Goal: Task Accomplishment & Management: Manage account settings

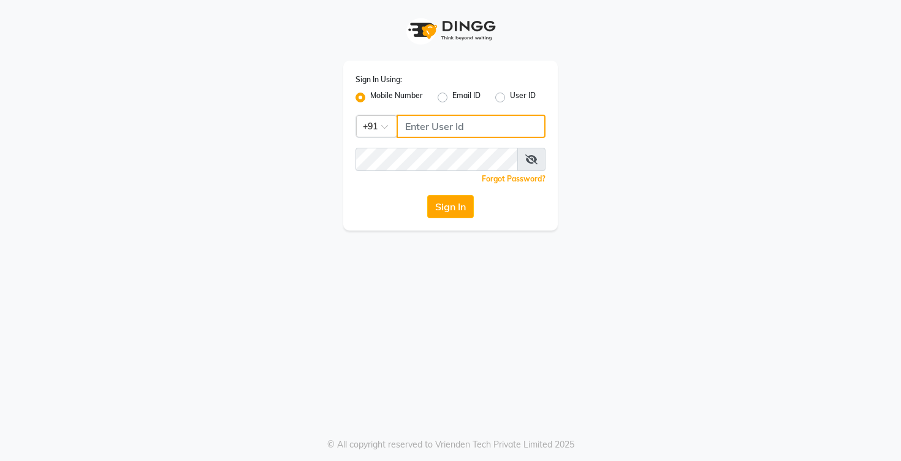
click at [433, 129] on input "Username" at bounding box center [471, 126] width 149 height 23
type input "8939989397"
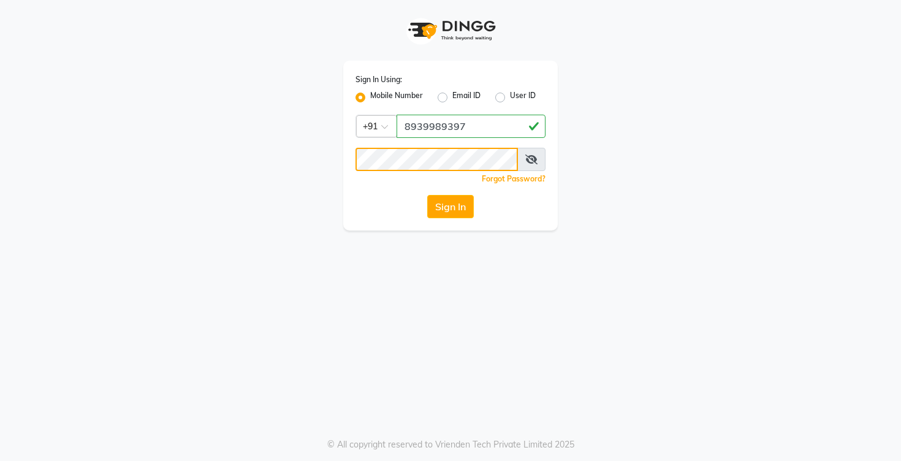
click at [427, 195] on button "Sign In" at bounding box center [450, 206] width 47 height 23
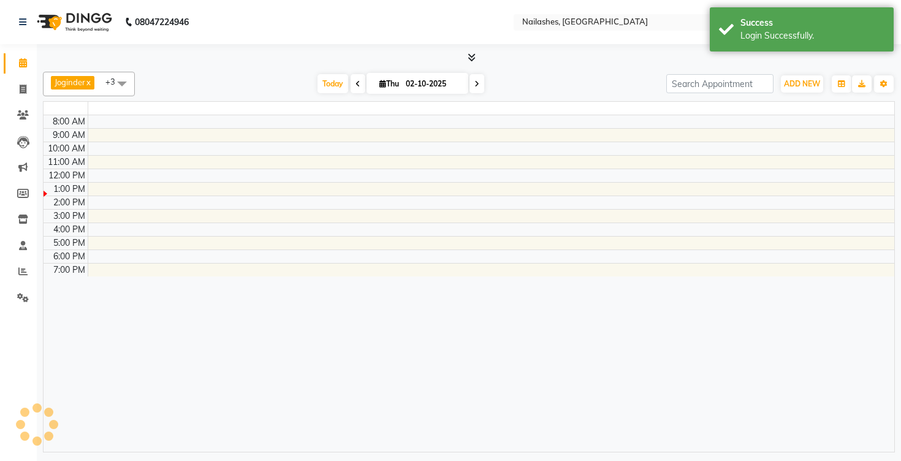
select select "en"
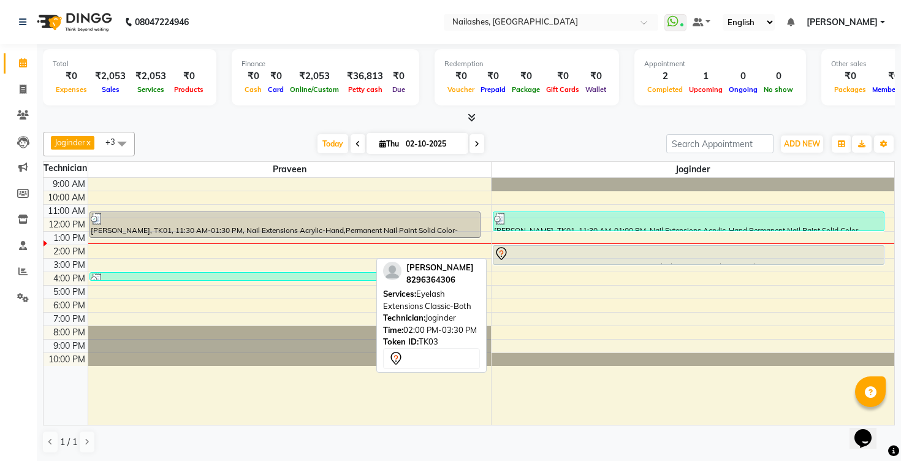
click at [511, 253] on div at bounding box center [688, 253] width 389 height 15
select select "7"
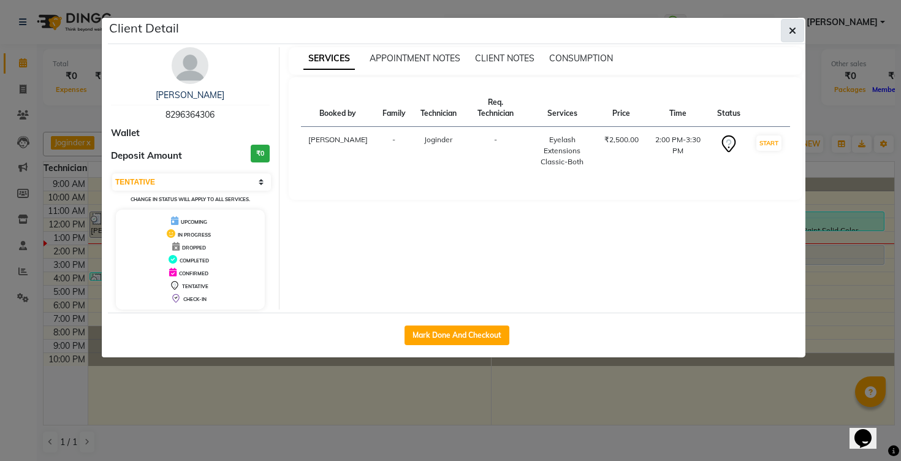
click at [789, 29] on icon "button" at bounding box center [792, 31] width 7 height 10
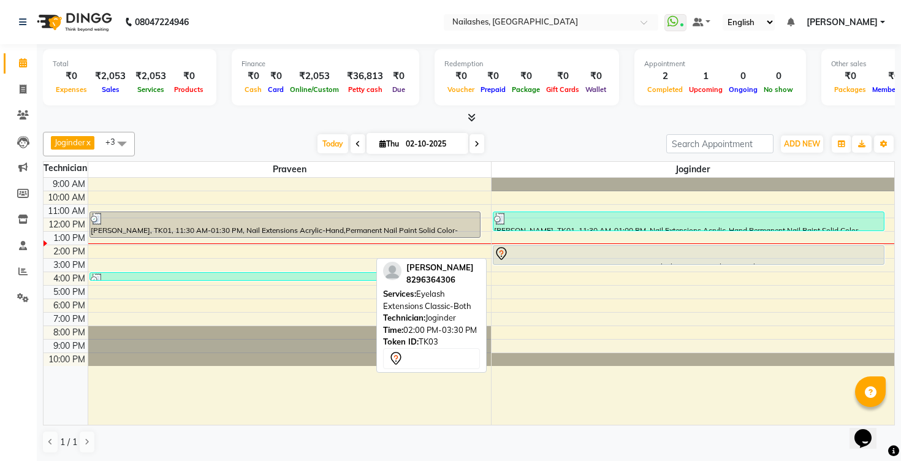
click at [501, 249] on icon at bounding box center [501, 253] width 15 height 15
select select "7"
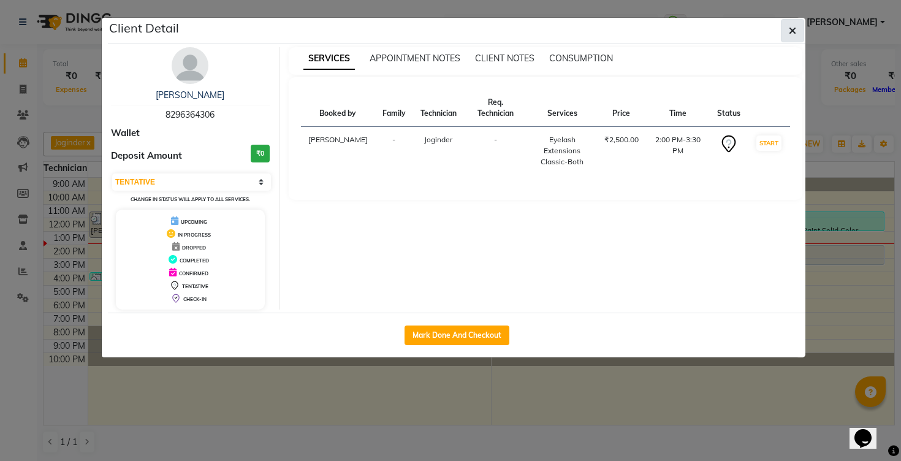
click at [802, 27] on button "button" at bounding box center [792, 30] width 23 height 23
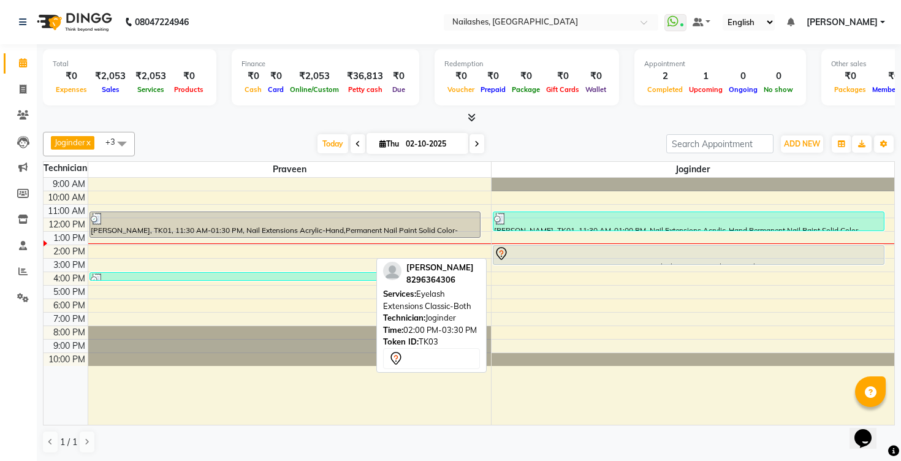
click at [645, 252] on div at bounding box center [688, 253] width 389 height 15
select select "7"
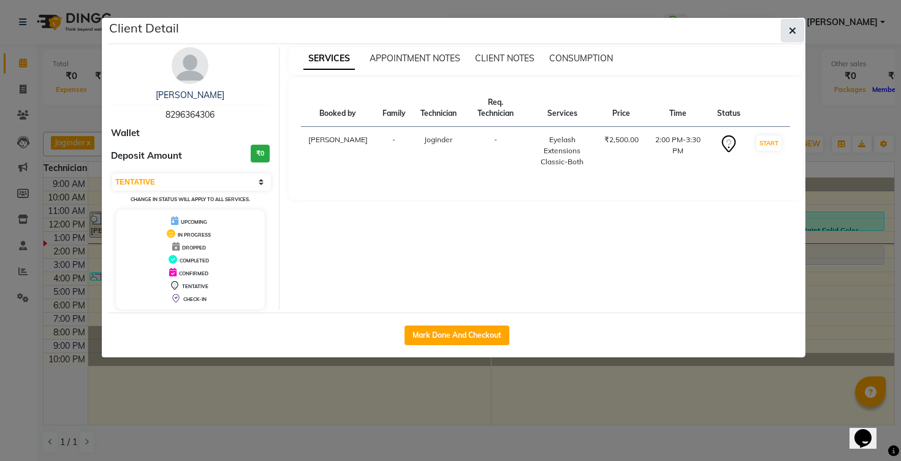
click at [791, 32] on icon "button" at bounding box center [792, 31] width 7 height 10
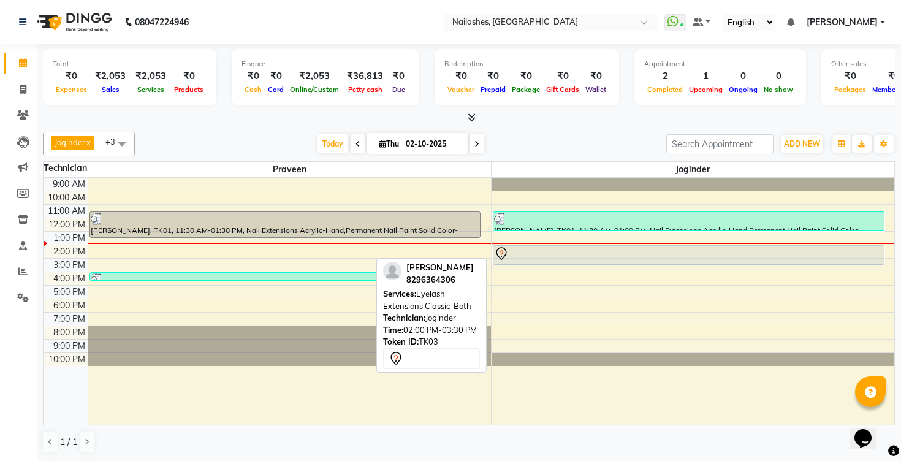
click at [500, 263] on div at bounding box center [688, 264] width 390 height 5
select select "7"
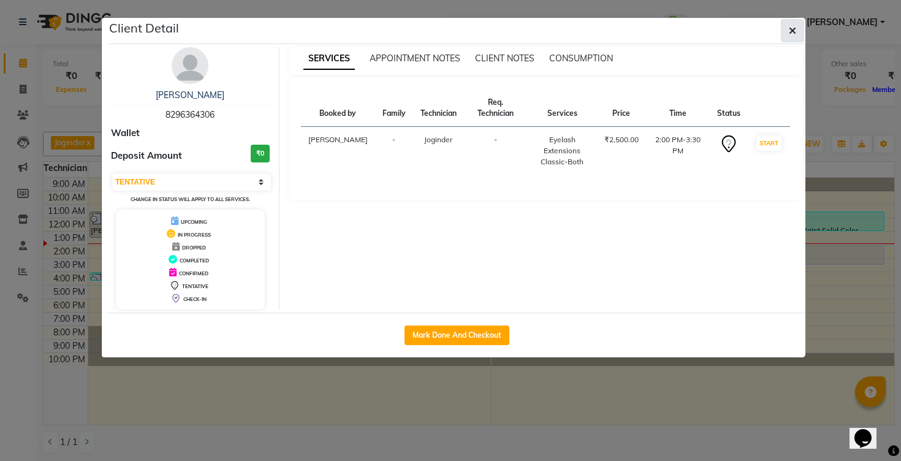
click at [793, 36] on icon "button" at bounding box center [792, 31] width 7 height 10
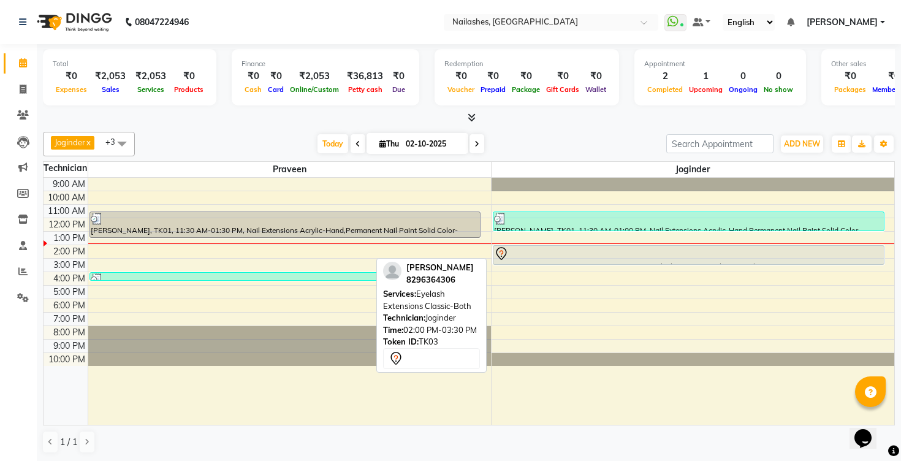
click at [543, 256] on div at bounding box center [688, 253] width 389 height 15
select select "7"
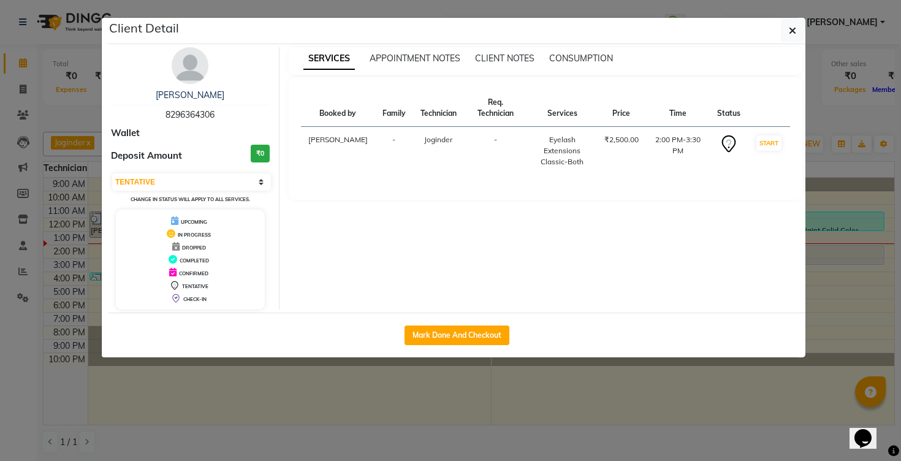
click at [413, 151] on td "Joginder" at bounding box center [438, 151] width 51 height 48
click at [424, 62] on span "APPOINTMENT NOTES" at bounding box center [415, 58] width 91 height 11
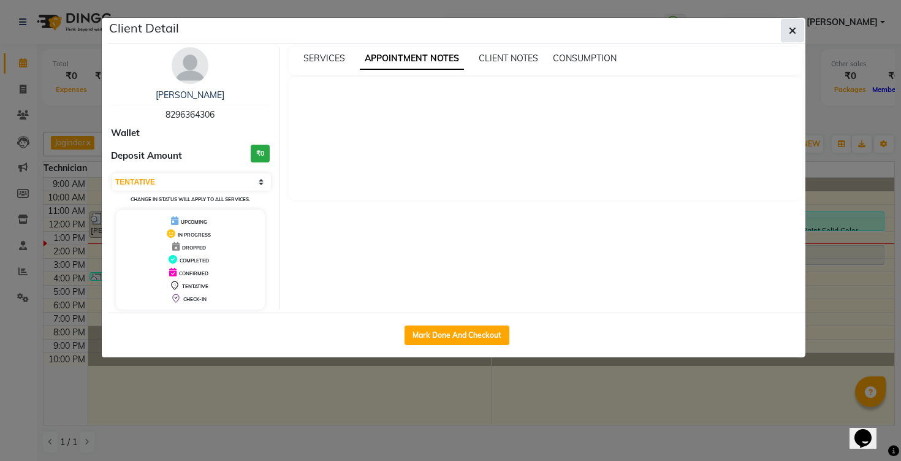
click at [782, 33] on button "button" at bounding box center [792, 30] width 23 height 23
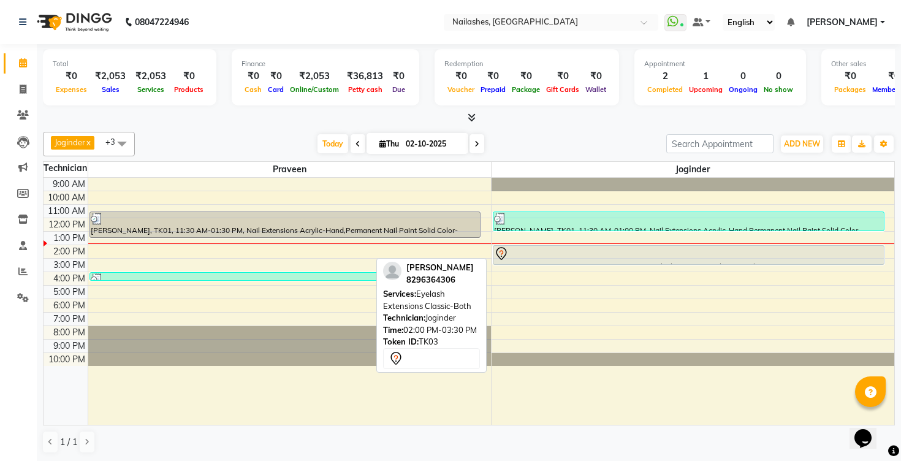
click at [572, 252] on div at bounding box center [688, 253] width 389 height 15
select select "7"
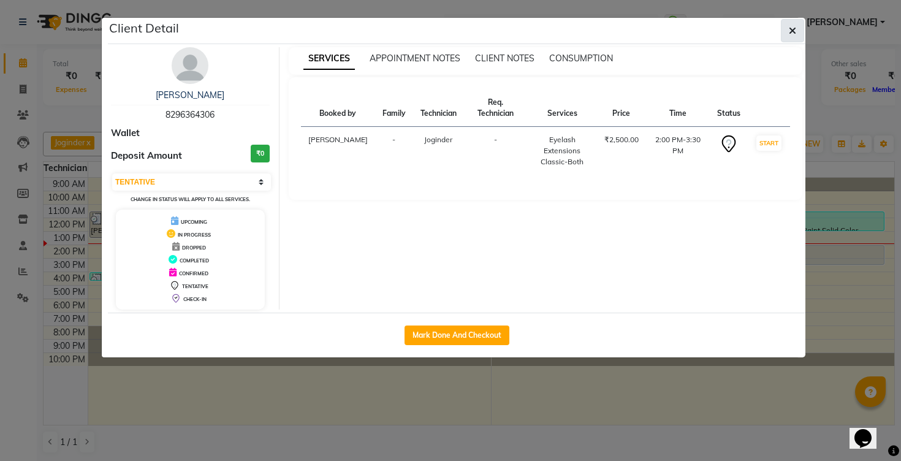
click at [794, 33] on icon "button" at bounding box center [792, 31] width 7 height 10
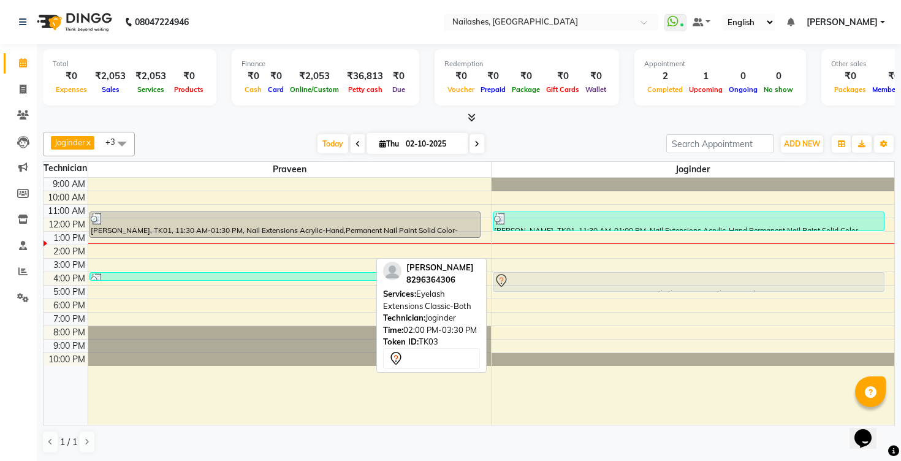
drag, startPoint x: 553, startPoint y: 253, endPoint x: 550, endPoint y: 281, distance: 28.4
click at [550, 281] on div "[PERSON_NAME], TK01, 11:30 AM-01:00 PM, Nail Extensions Acrylic-Hand,Permanent …" at bounding box center [693, 302] width 403 height 248
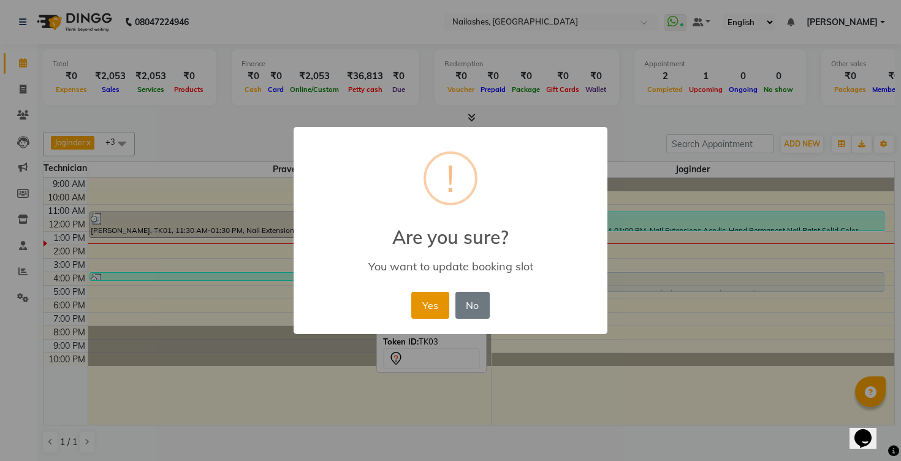
click at [425, 302] on button "Yes" at bounding box center [429, 305] width 37 height 27
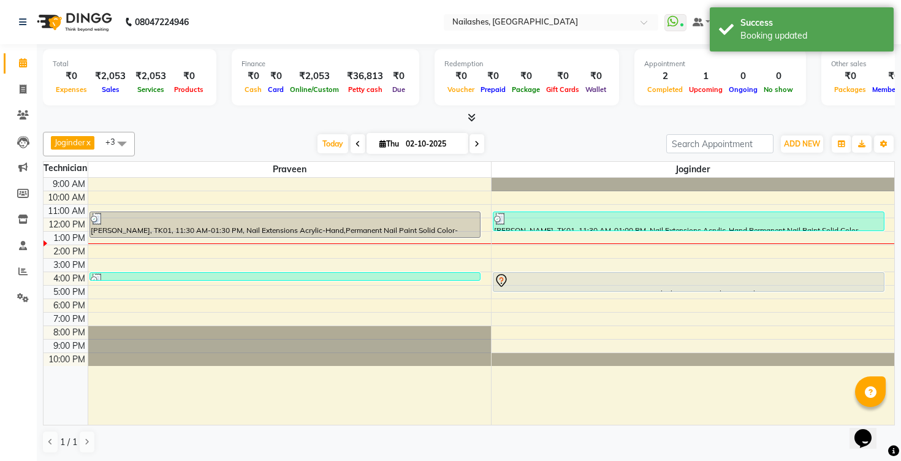
click at [542, 129] on div "Joginder x Praveen x Rahul x [PERSON_NAME] x +3 Select All Aashu Ajay Joginder …" at bounding box center [469, 293] width 852 height 332
click at [539, 137] on div "Today Thu 02-10-2025" at bounding box center [400, 144] width 519 height 18
click at [476, 121] on div at bounding box center [469, 118] width 852 height 13
click at [474, 118] on icon at bounding box center [472, 117] width 8 height 9
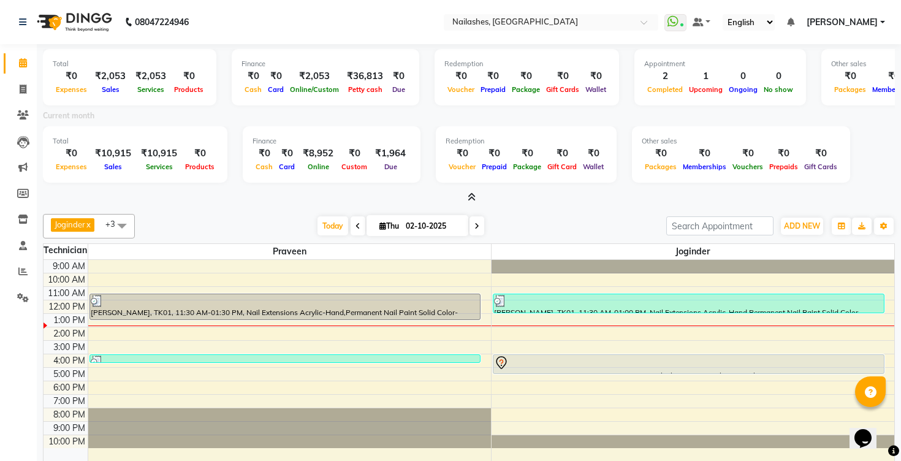
click at [471, 196] on icon at bounding box center [472, 196] width 8 height 9
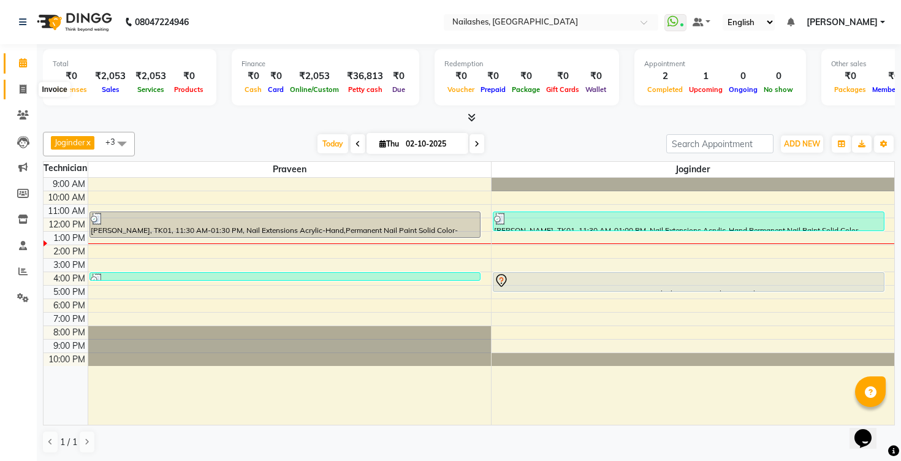
click at [22, 90] on icon at bounding box center [23, 89] width 7 height 9
select select "6187"
select select "service"
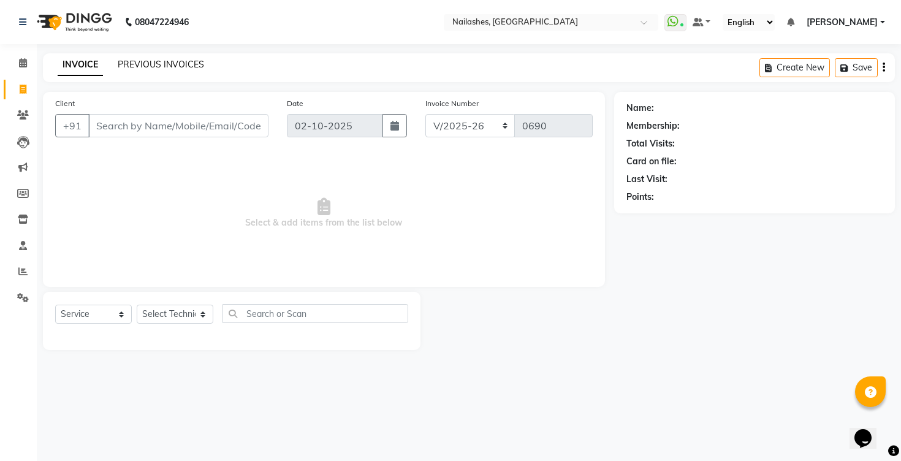
click at [153, 64] on link "PREVIOUS INVOICES" at bounding box center [161, 64] width 86 height 11
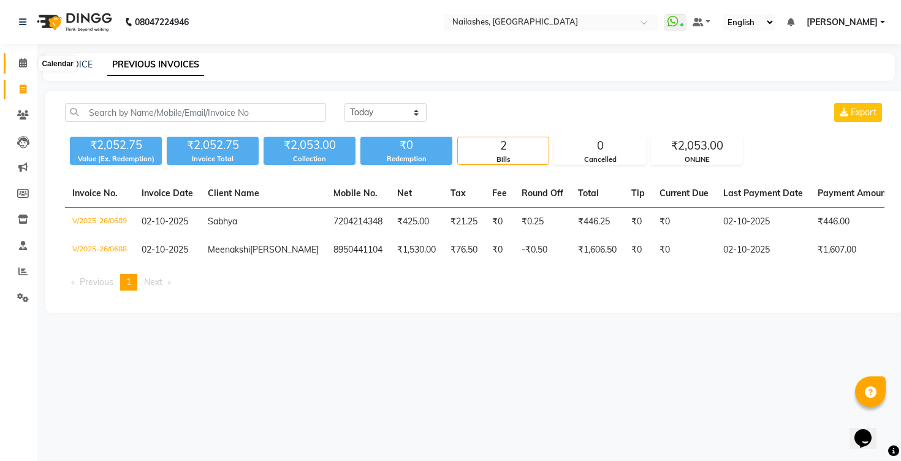
click at [21, 66] on icon at bounding box center [23, 62] width 8 height 9
